Goal: Transaction & Acquisition: Purchase product/service

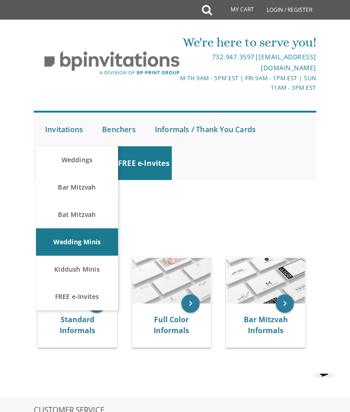
click at [78, 160] on link "Weddings" at bounding box center [77, 159] width 82 height 27
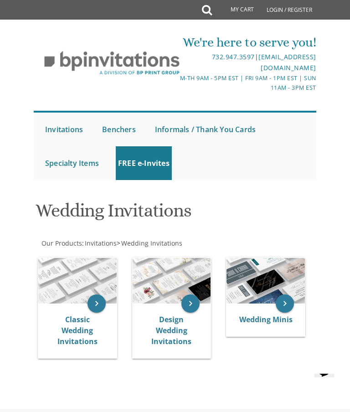
click at [83, 334] on link "Classic Wedding Invitations" at bounding box center [77, 330] width 40 height 32
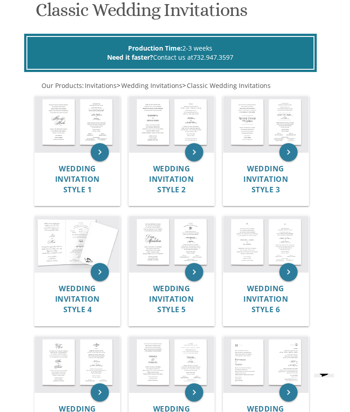
scroll to position [200, 0]
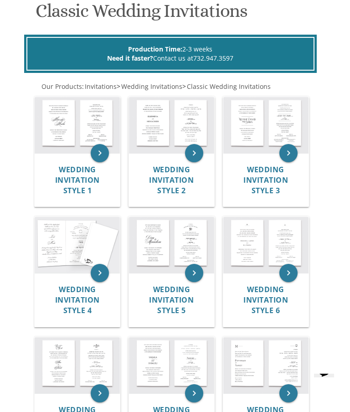
click at [74, 118] on img at bounding box center [77, 125] width 85 height 56
click at [174, 407] on span "Wedding Invitation Style 8" at bounding box center [171, 420] width 45 height 31
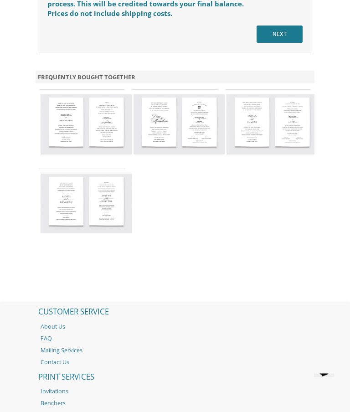
scroll to position [1547, 0]
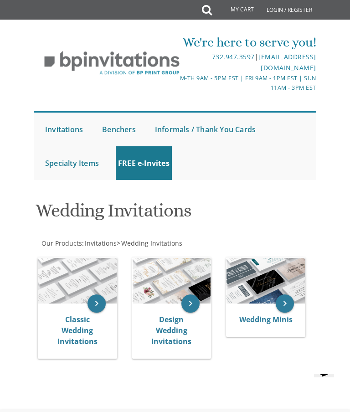
click at [166, 328] on link "Design Wedding Invitations" at bounding box center [171, 330] width 40 height 32
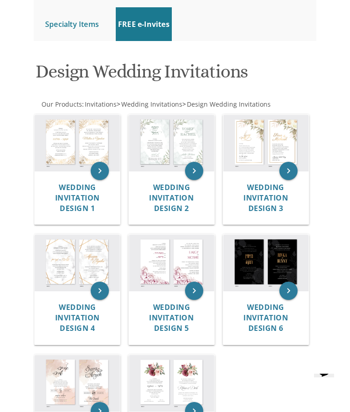
scroll to position [138, 0]
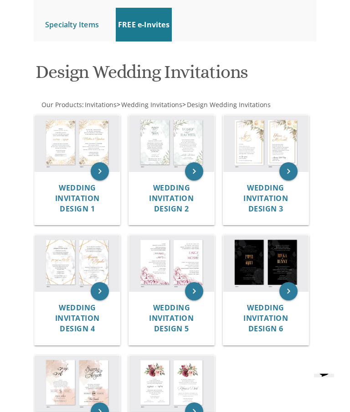
click at [73, 267] on img at bounding box center [77, 263] width 85 height 56
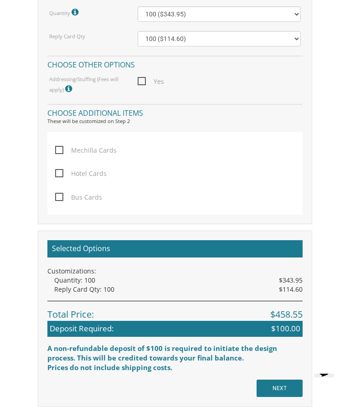
scroll to position [794, 0]
